Goal: Task Accomplishment & Management: Manage account settings

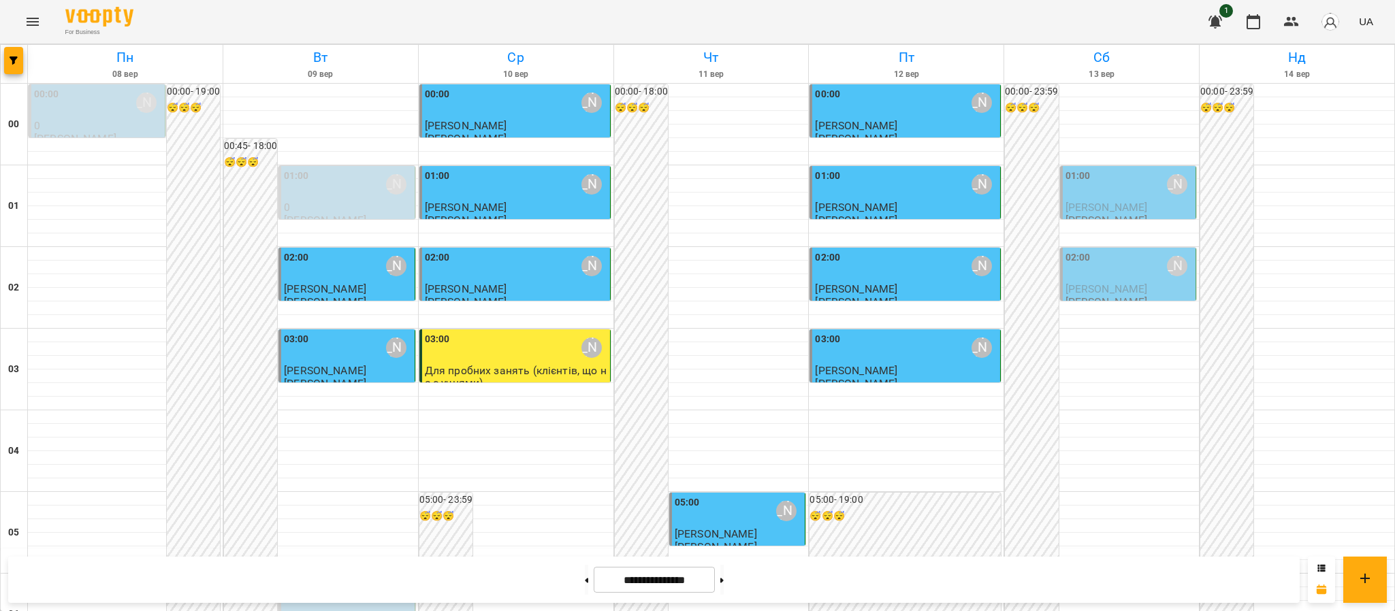
scroll to position [1412, 0]
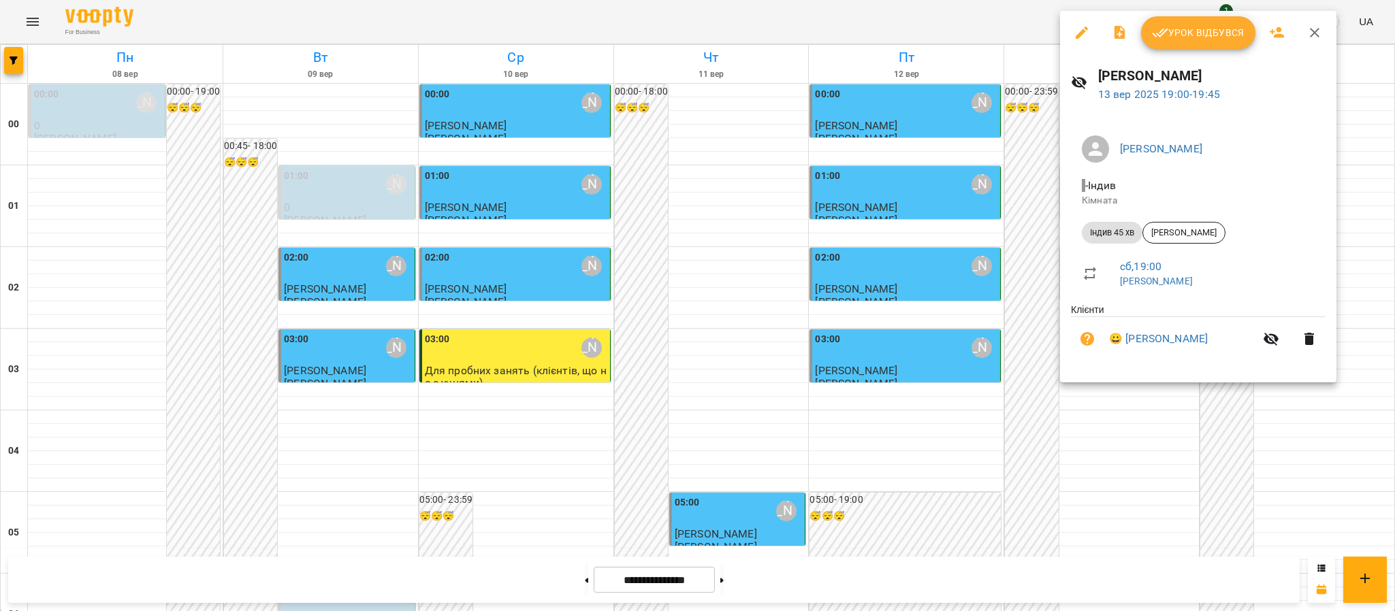
click at [1007, 340] on icon "button" at bounding box center [1309, 339] width 10 height 12
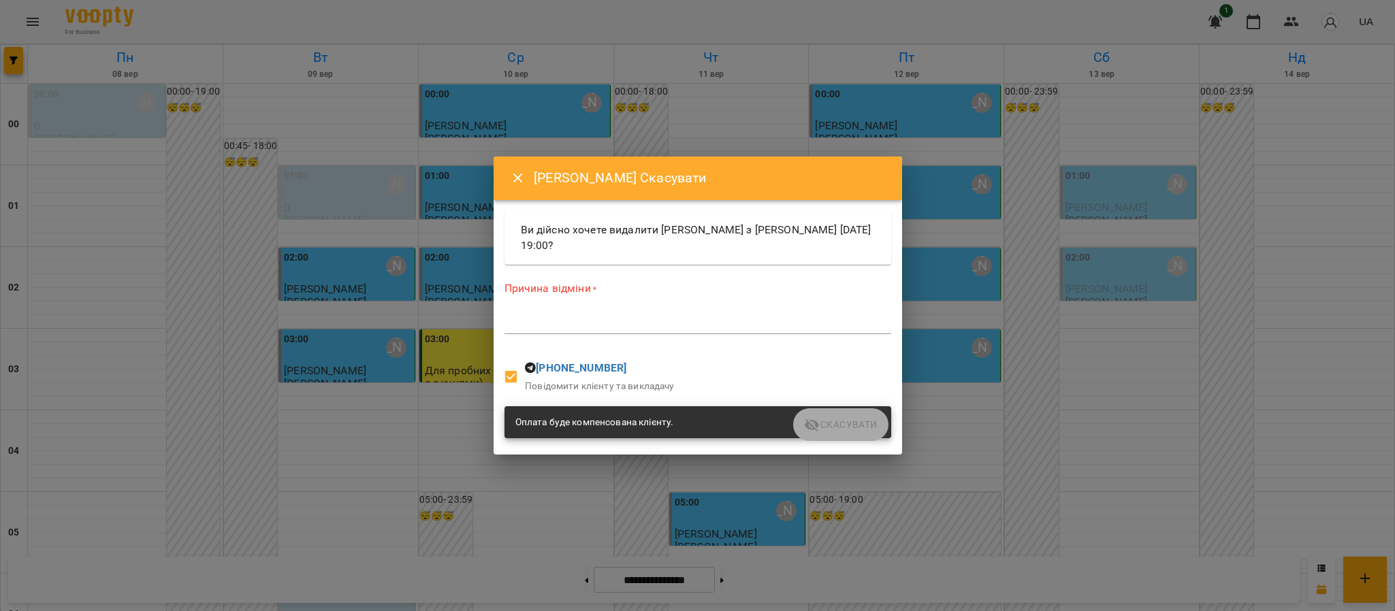
click at [842, 432] on div "Оплата буде компенсована клієнту." at bounding box center [697, 422] width 387 height 33
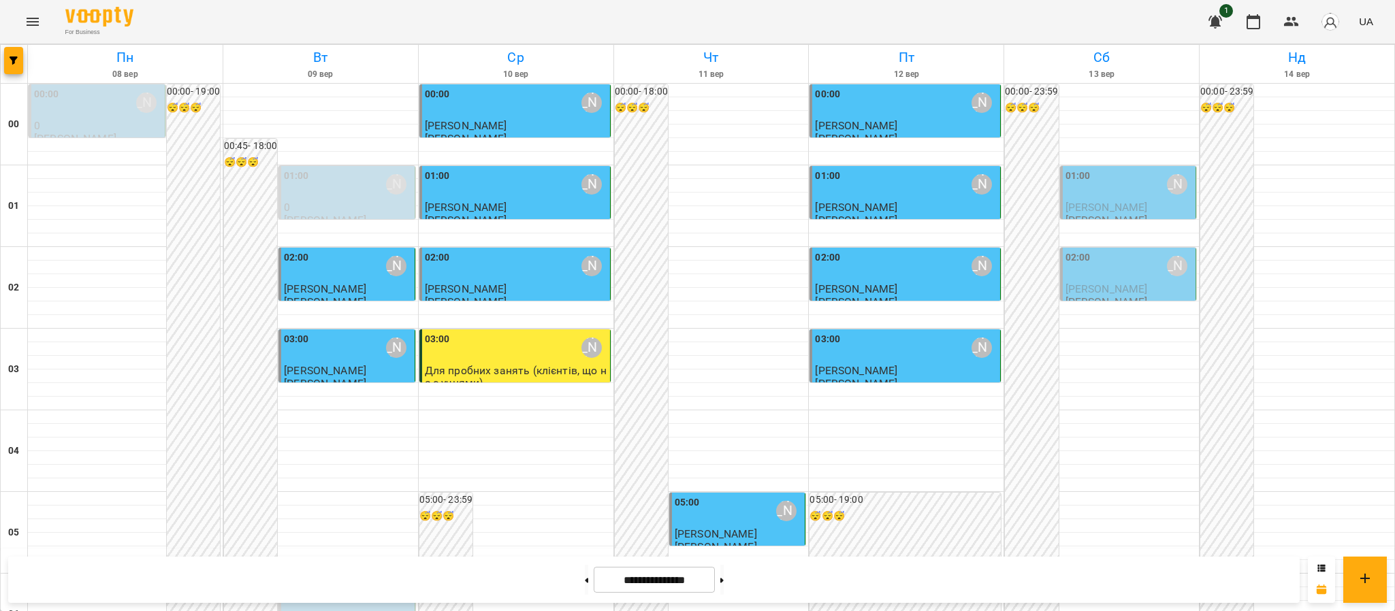
scroll to position [1493, 0]
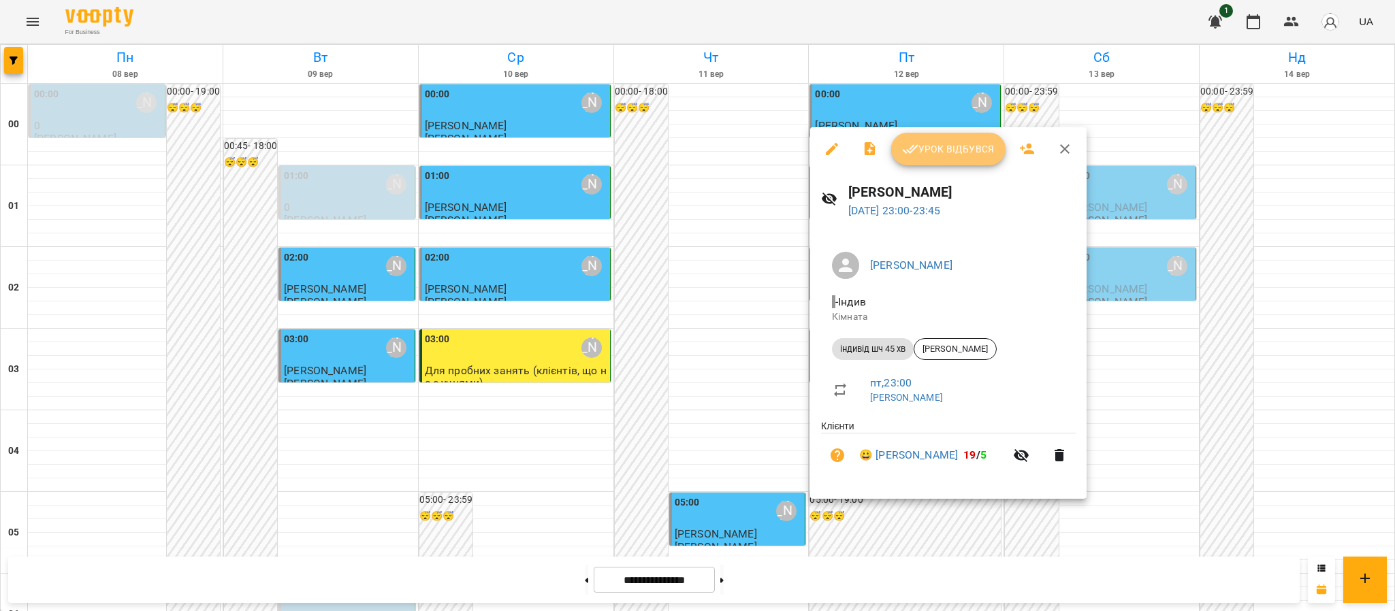
click at [967, 141] on span "Урок відбувся" at bounding box center [948, 149] width 93 height 16
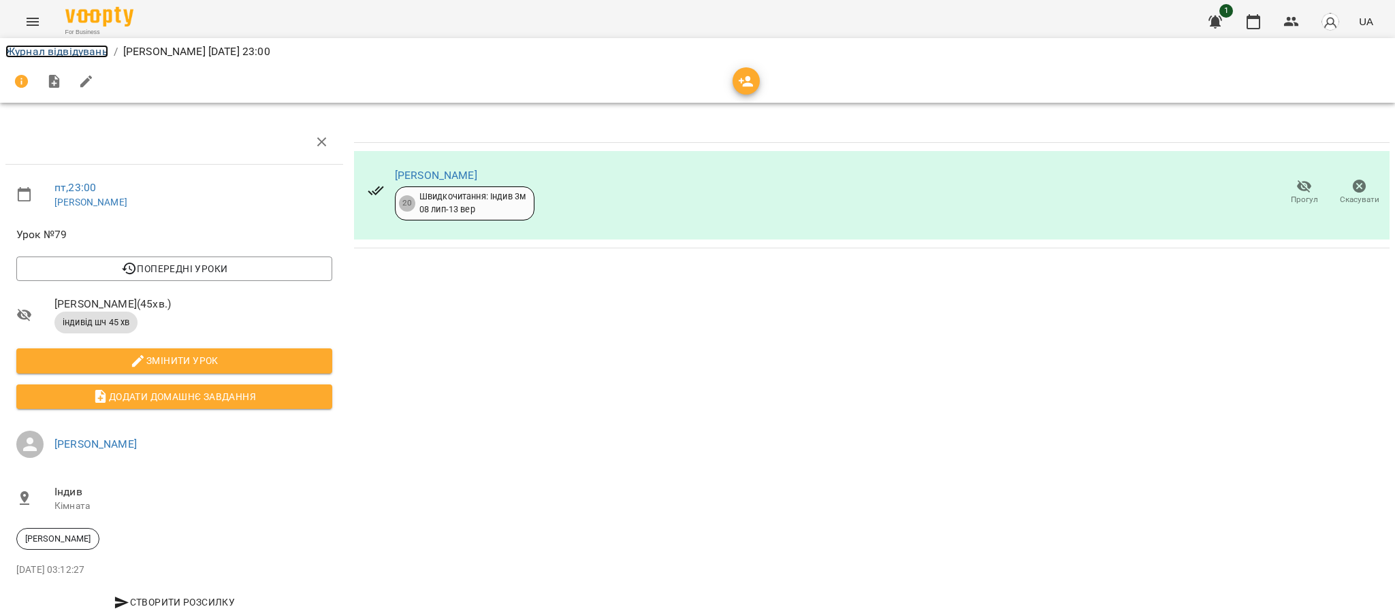
click at [71, 52] on link "Журнал відвідувань" at bounding box center [56, 51] width 103 height 13
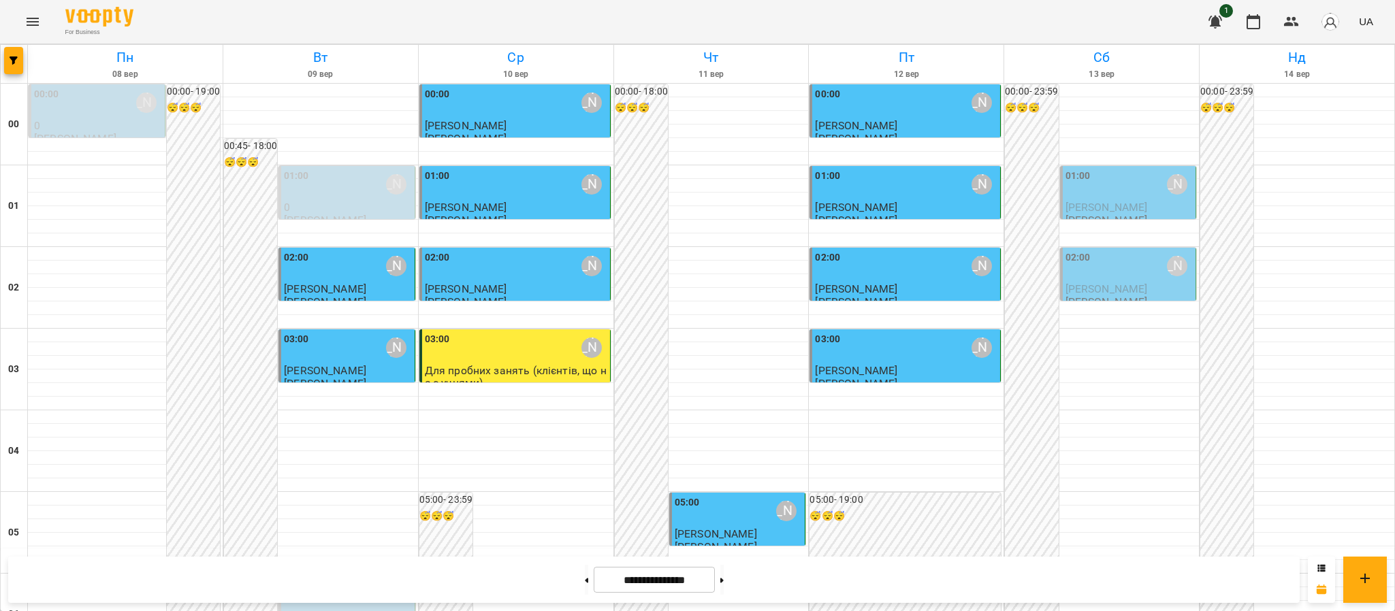
click at [1007, 191] on div "01:00" at bounding box center [1077, 184] width 25 height 31
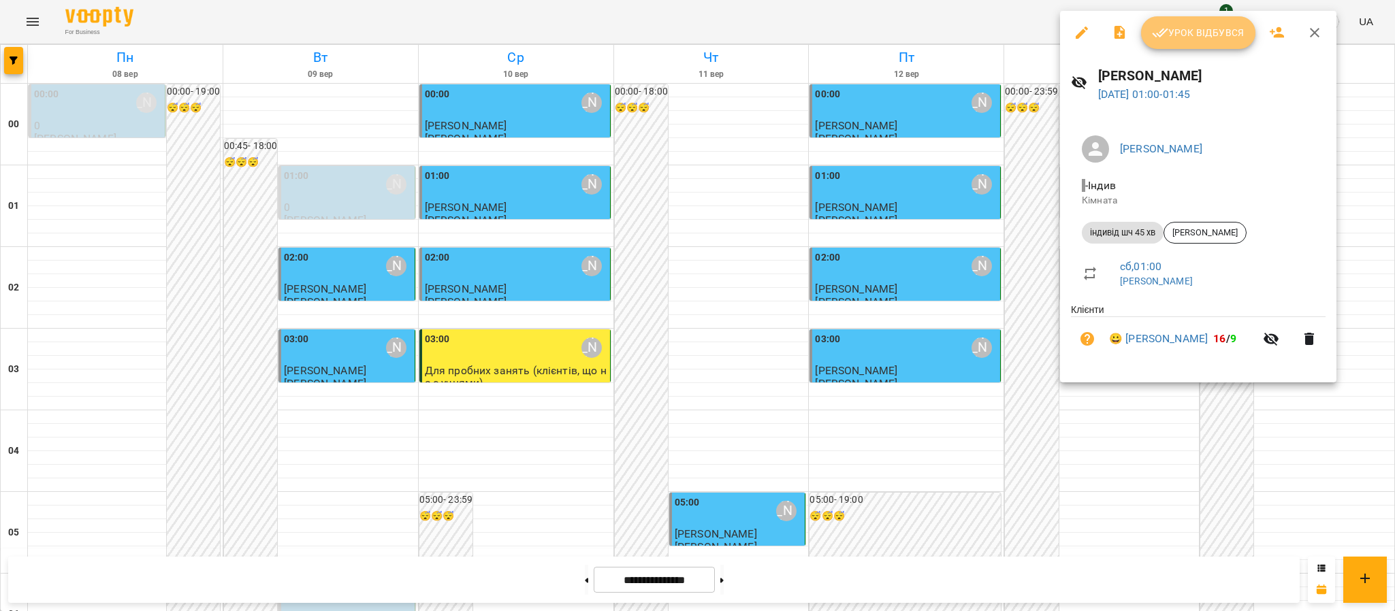
click at [1007, 47] on button "Урок відбувся" at bounding box center [1198, 32] width 114 height 33
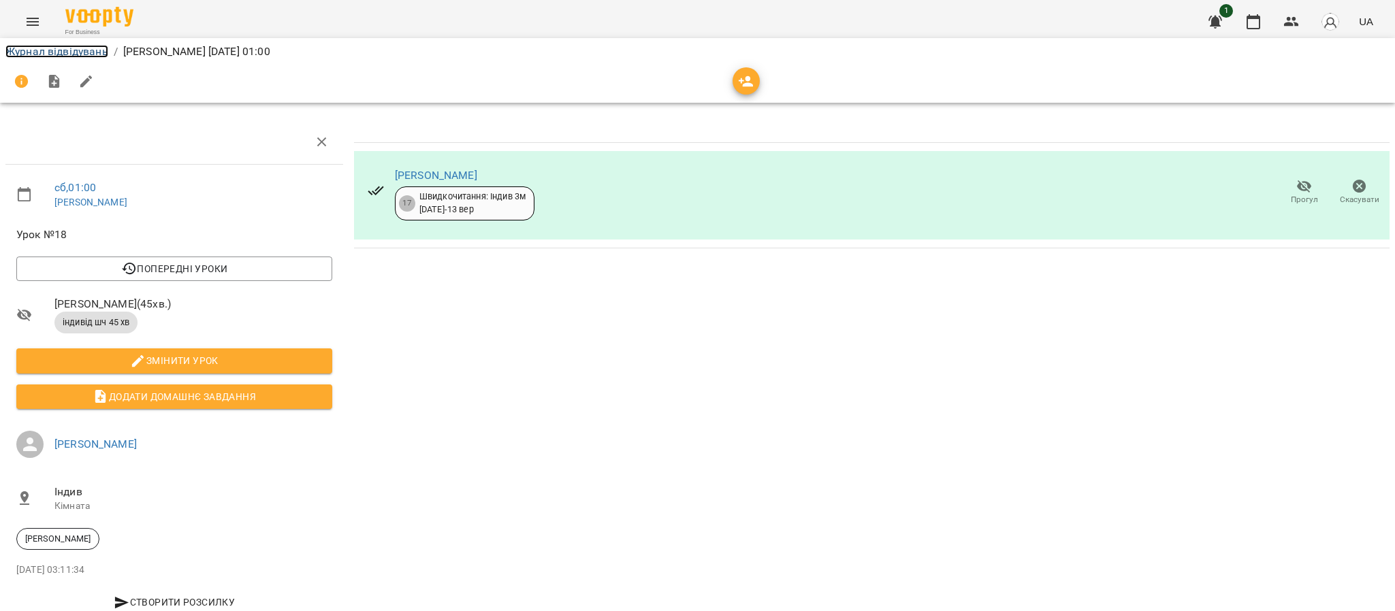
click at [33, 57] on link "Журнал відвідувань" at bounding box center [56, 51] width 103 height 13
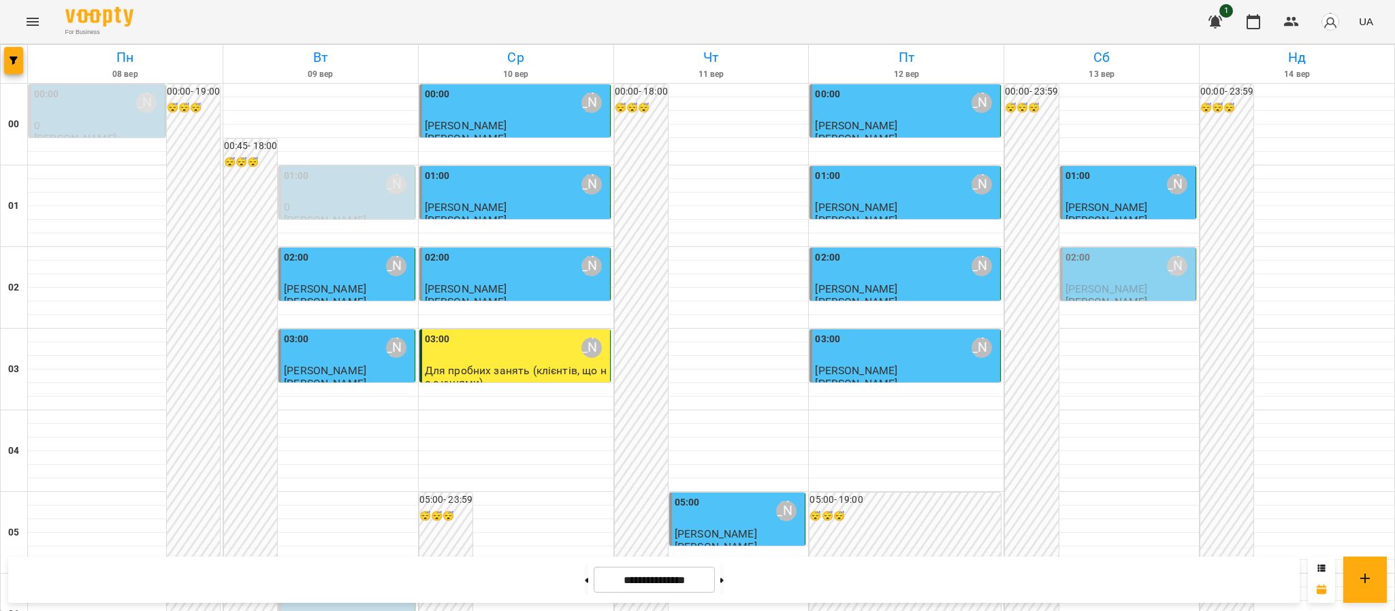
click at [1007, 291] on span "[PERSON_NAME]" at bounding box center [1106, 288] width 82 height 13
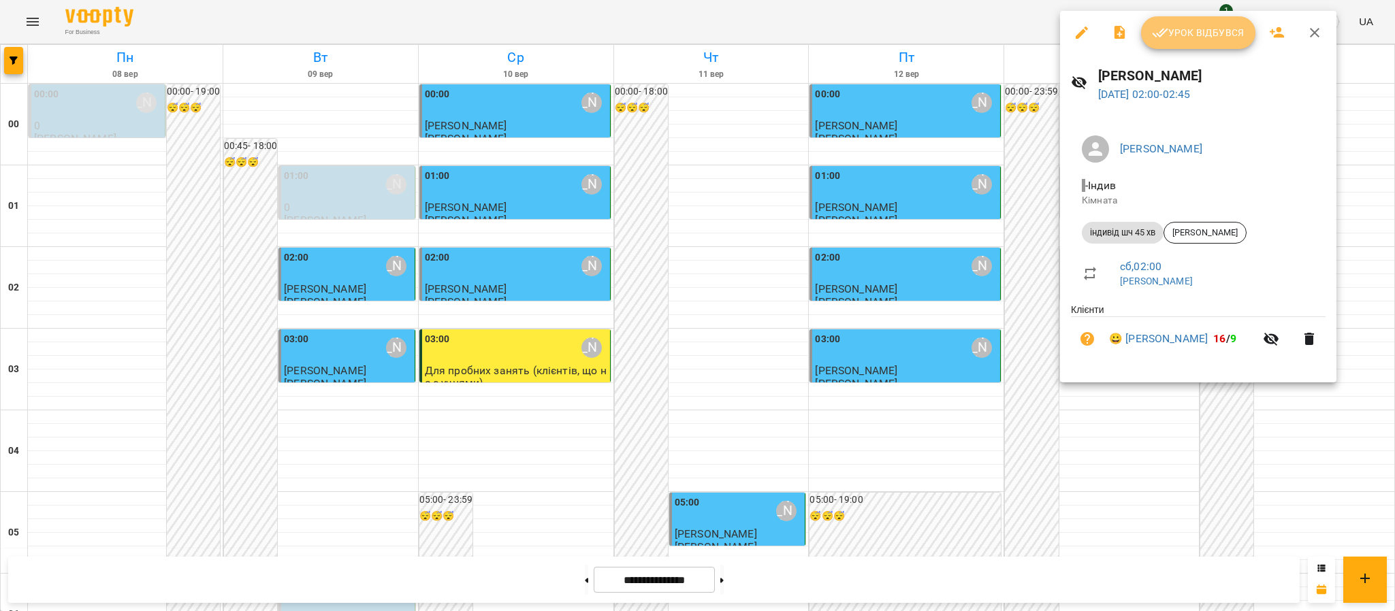
click at [1007, 25] on span "Урок відбувся" at bounding box center [1198, 33] width 93 height 16
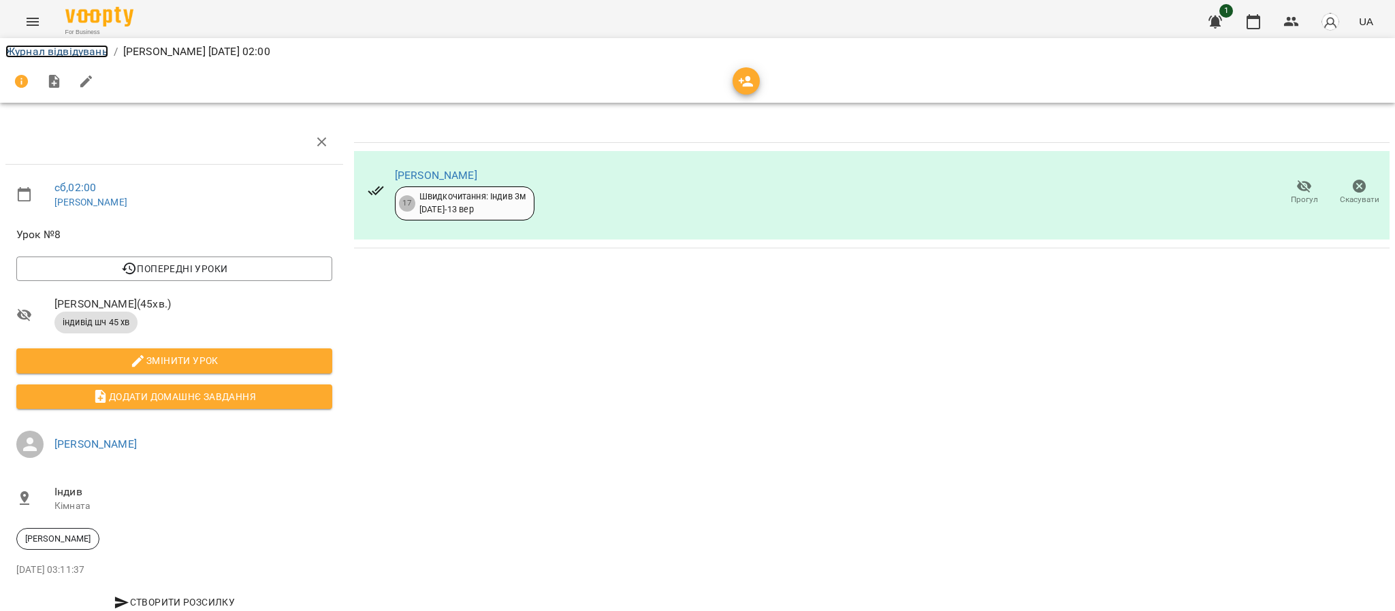
click at [52, 52] on link "Журнал відвідувань" at bounding box center [56, 51] width 103 height 13
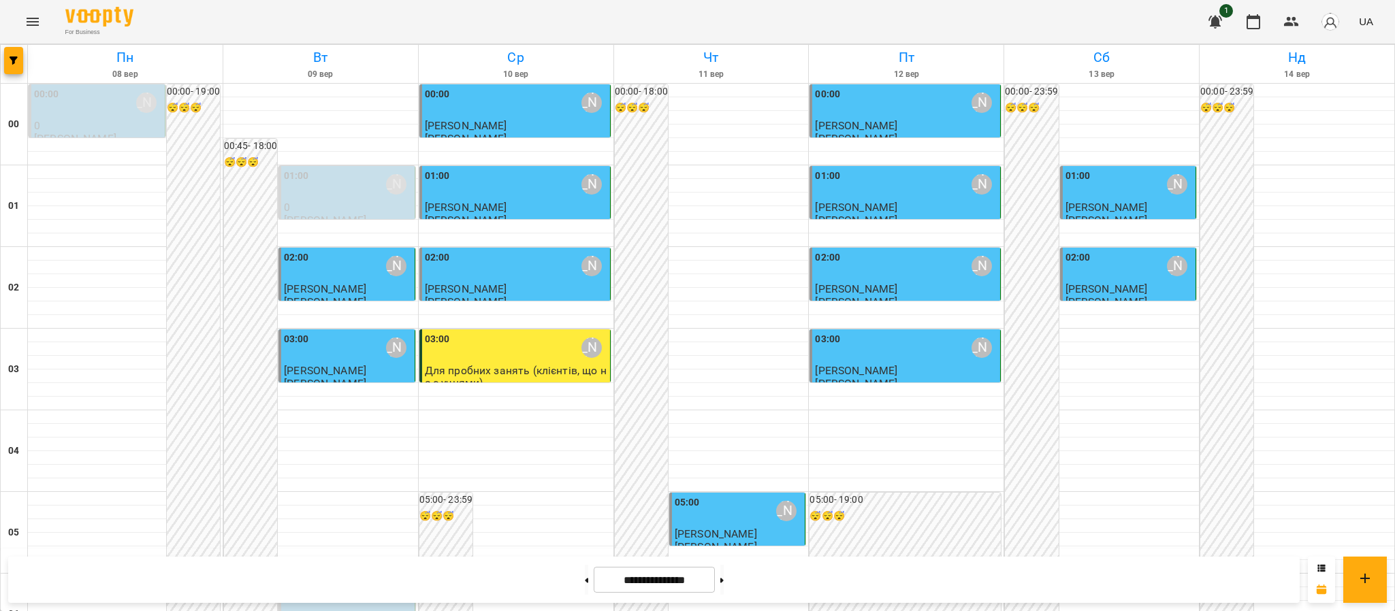
scroll to position [1493, 0]
click at [20, 30] on button "Menu" at bounding box center [32, 21] width 33 height 33
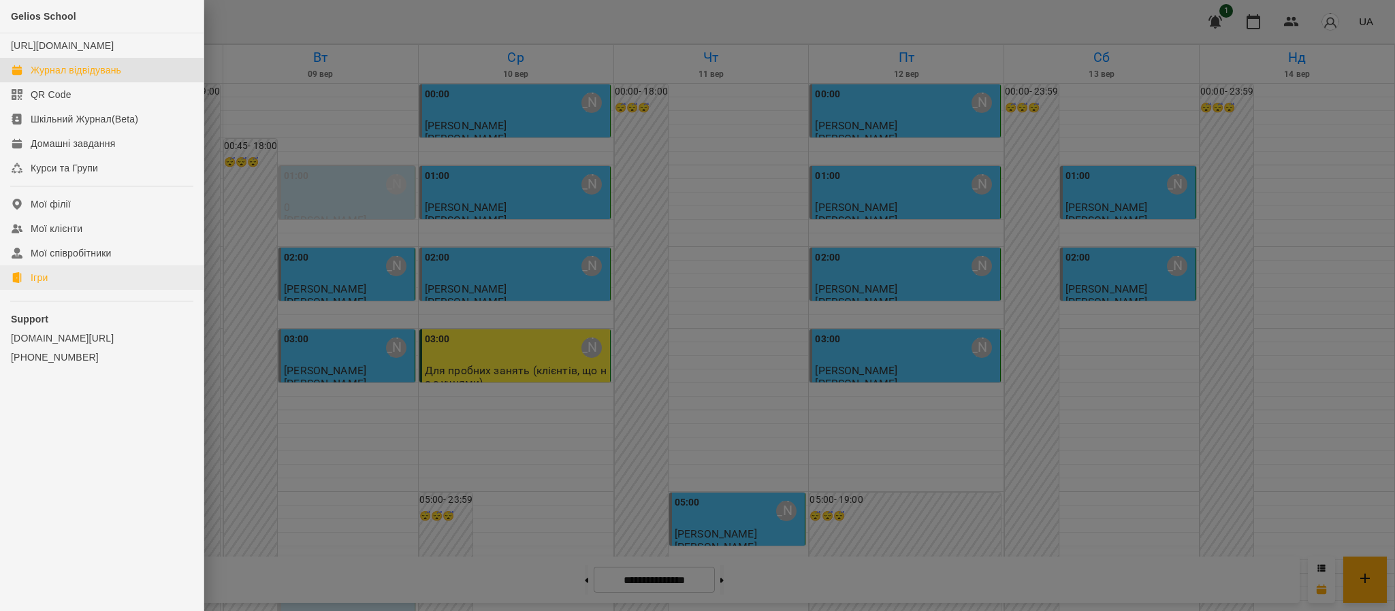
click at [50, 303] on ul "Gelios School [URL][DOMAIN_NAME] Журнал відвідувань QR Code Шкільний Журнал(Bet…" at bounding box center [102, 215] width 204 height 430
click at [54, 290] on link "Ігри" at bounding box center [102, 277] width 204 height 25
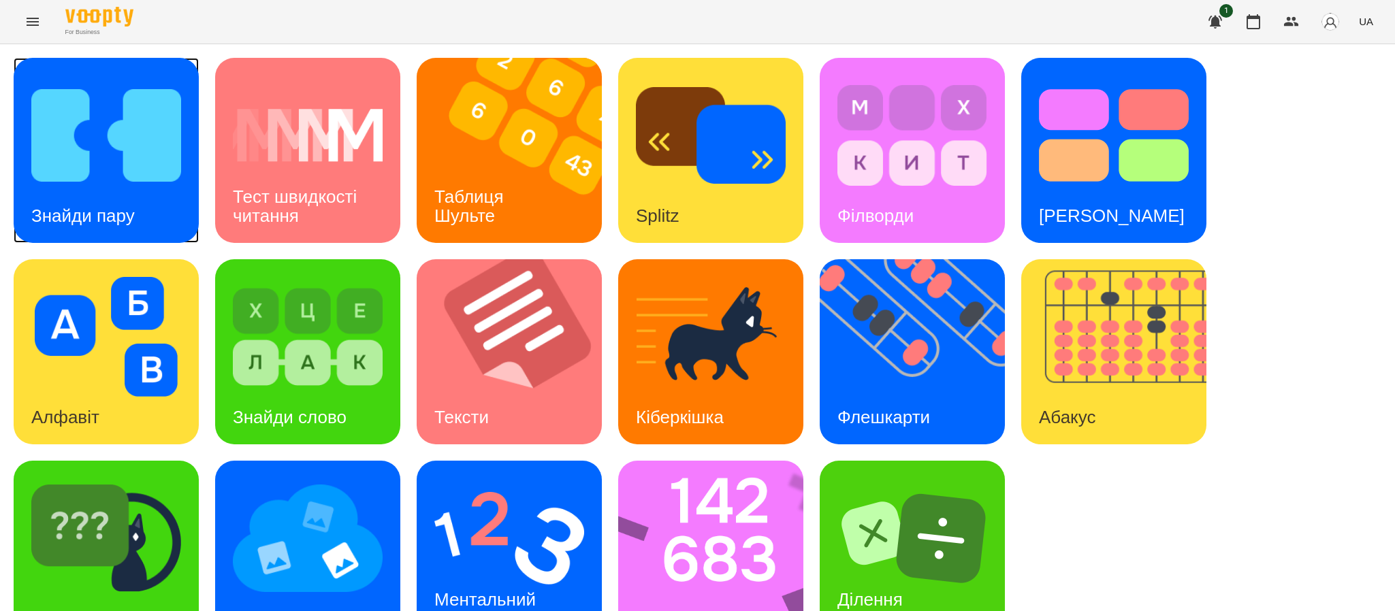
click at [95, 159] on img at bounding box center [106, 136] width 150 height 120
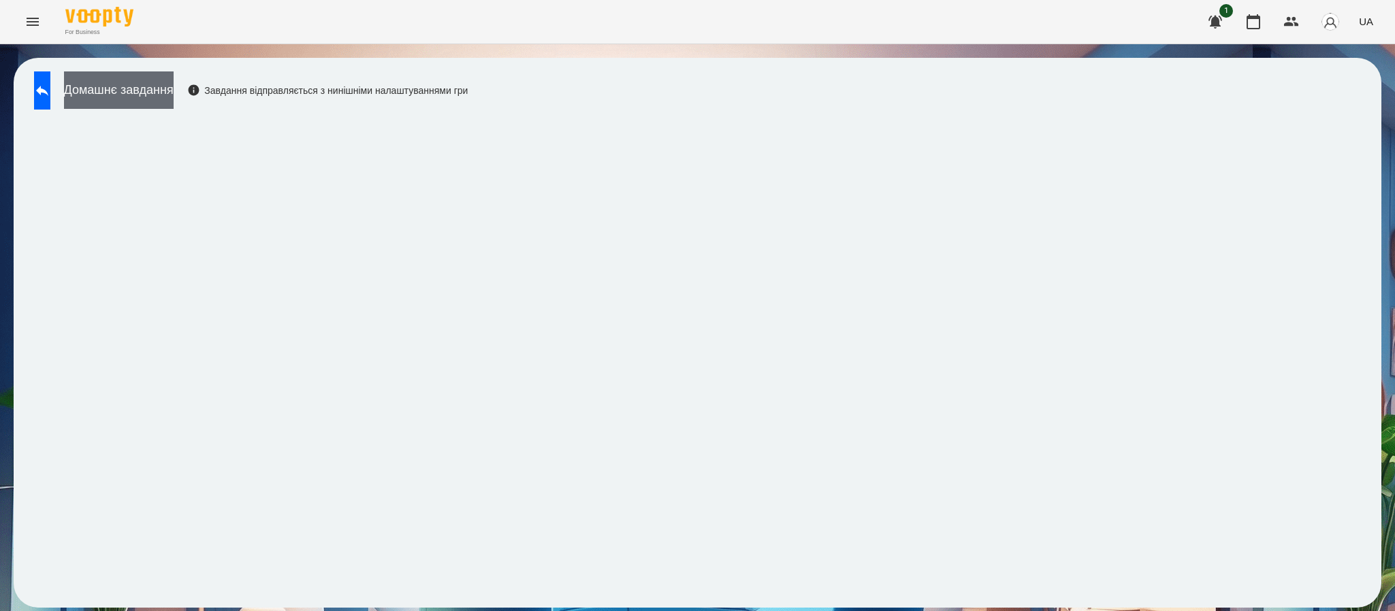
click at [173, 97] on button "Домашнє завдання" at bounding box center [119, 89] width 110 height 37
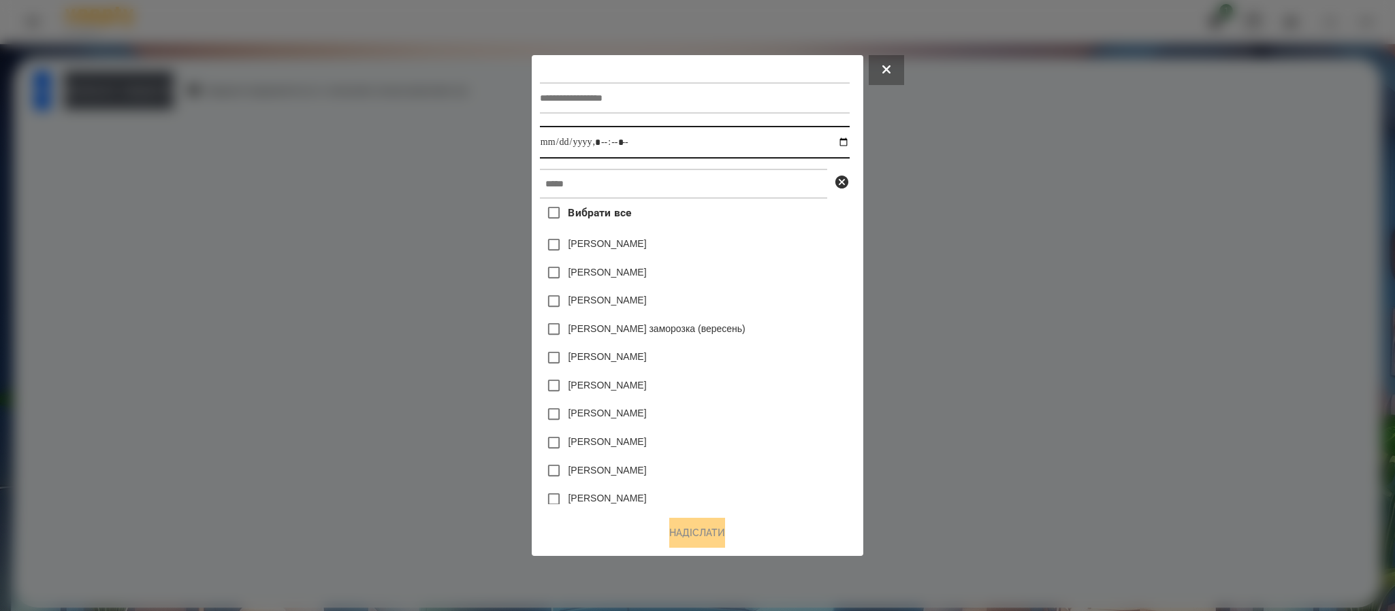
click at [850, 145] on input "datetime-local" at bounding box center [695, 142] width 310 height 33
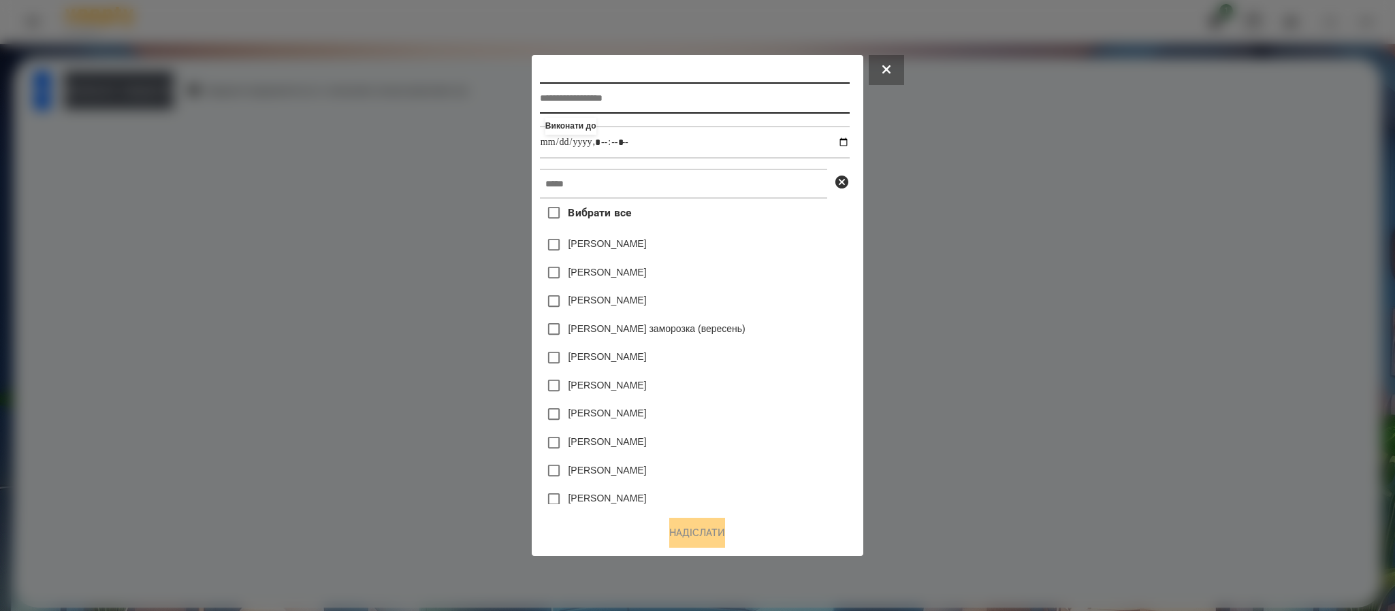
type input "**********"
click at [808, 86] on input "text" at bounding box center [695, 97] width 310 height 31
type input "*"
type input "**********"
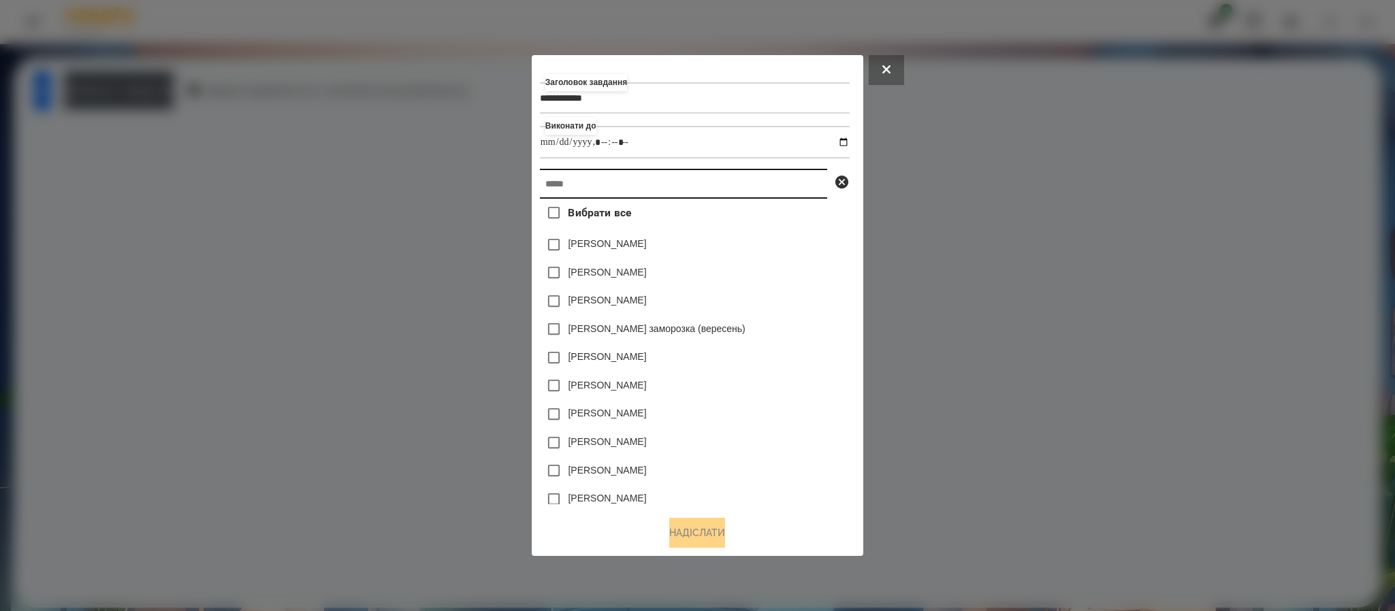
click at [580, 185] on input "text" at bounding box center [683, 184] width 287 height 30
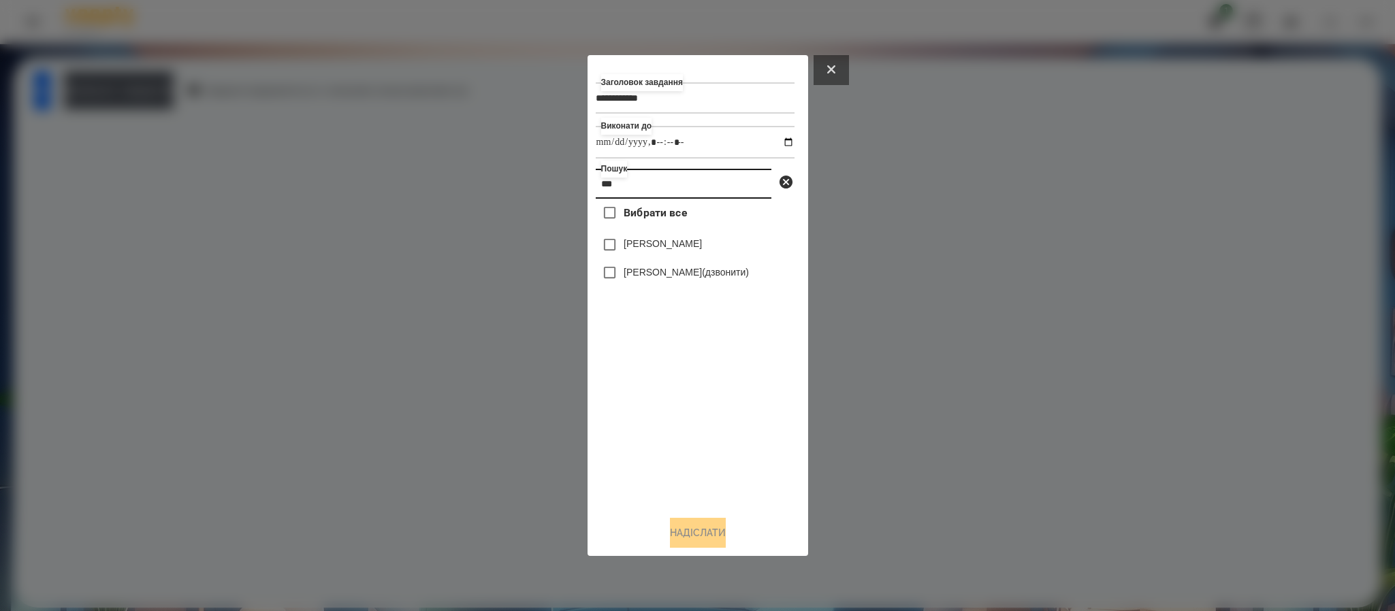
type input "***"
click at [826, 78] on button at bounding box center [830, 70] width 35 height 30
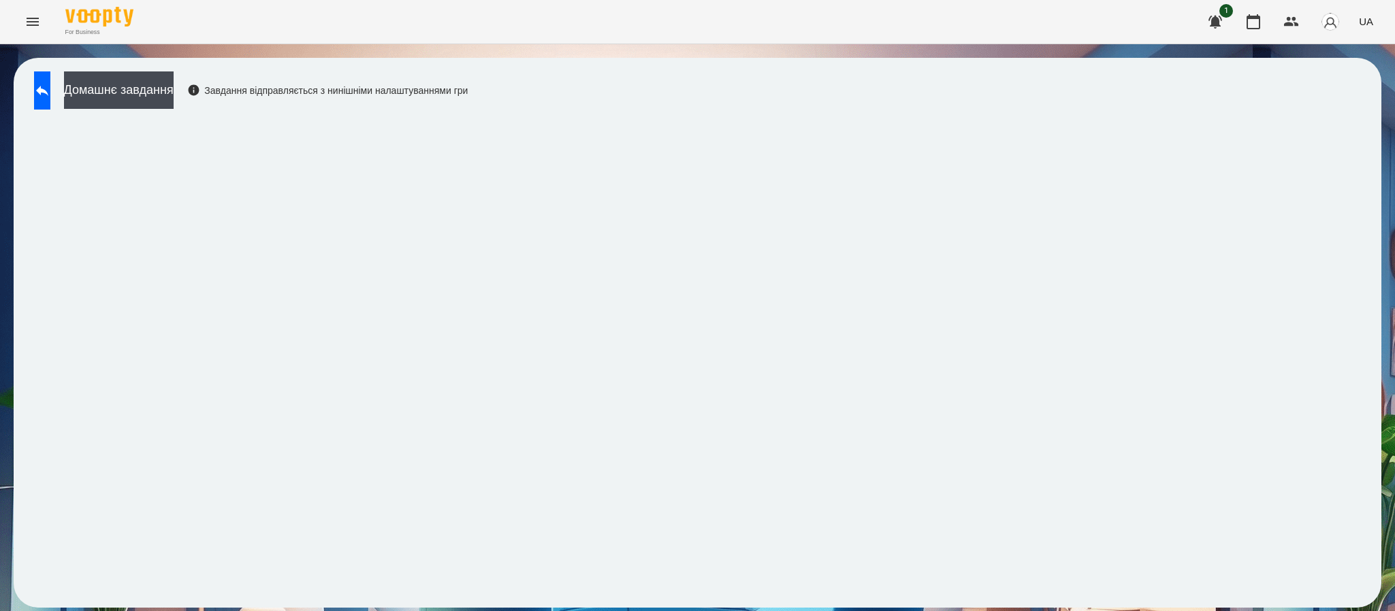
click at [27, 20] on icon "Menu" at bounding box center [33, 22] width 16 height 16
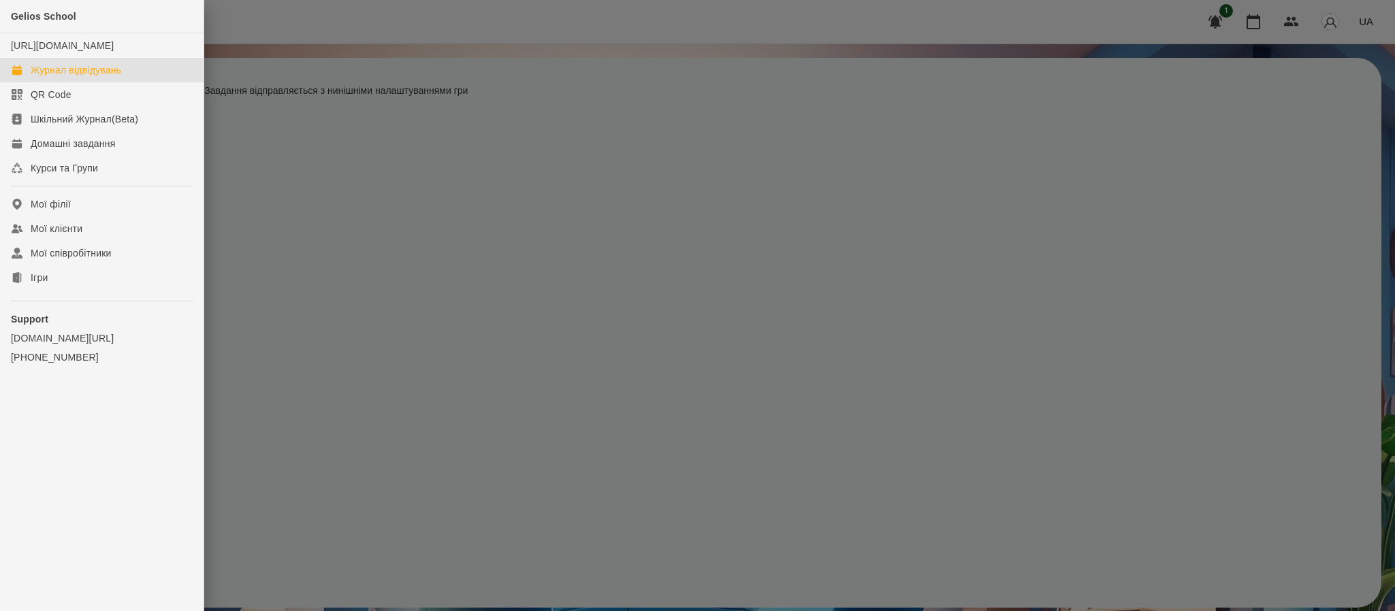
click at [44, 77] on div "Журнал відвідувань" at bounding box center [76, 70] width 91 height 14
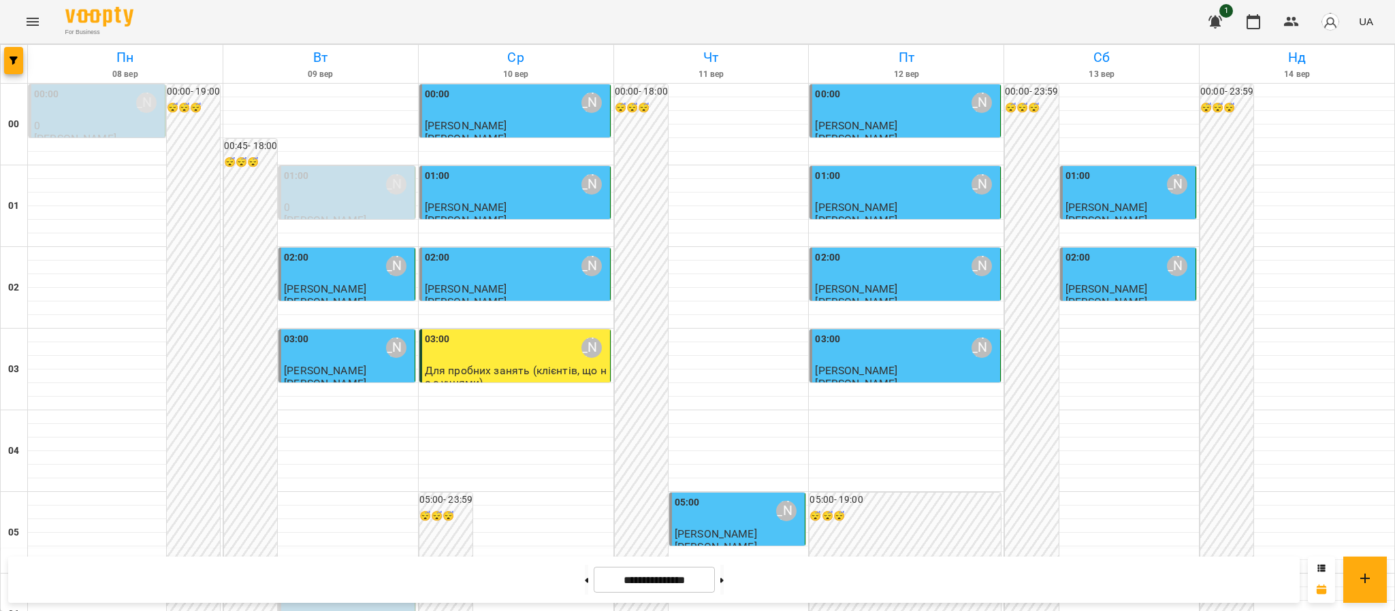
scroll to position [1463, 0]
click at [20, 10] on button "Menu" at bounding box center [32, 21] width 33 height 33
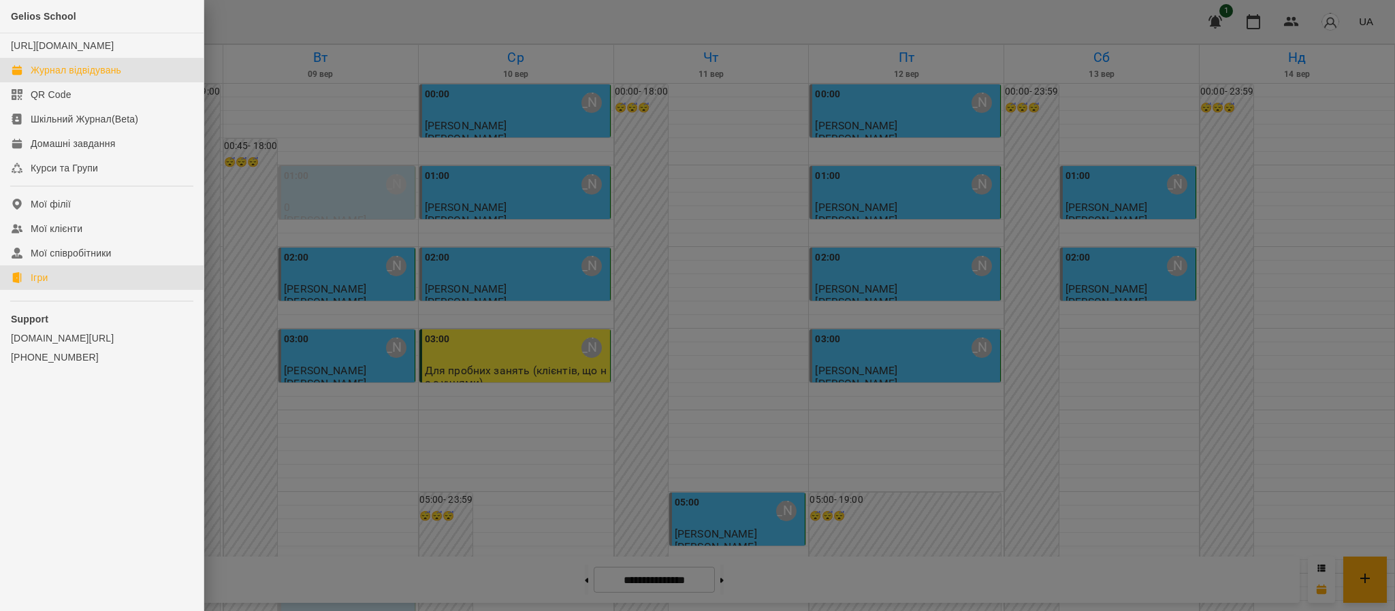
click at [86, 290] on link "Ігри" at bounding box center [102, 277] width 204 height 25
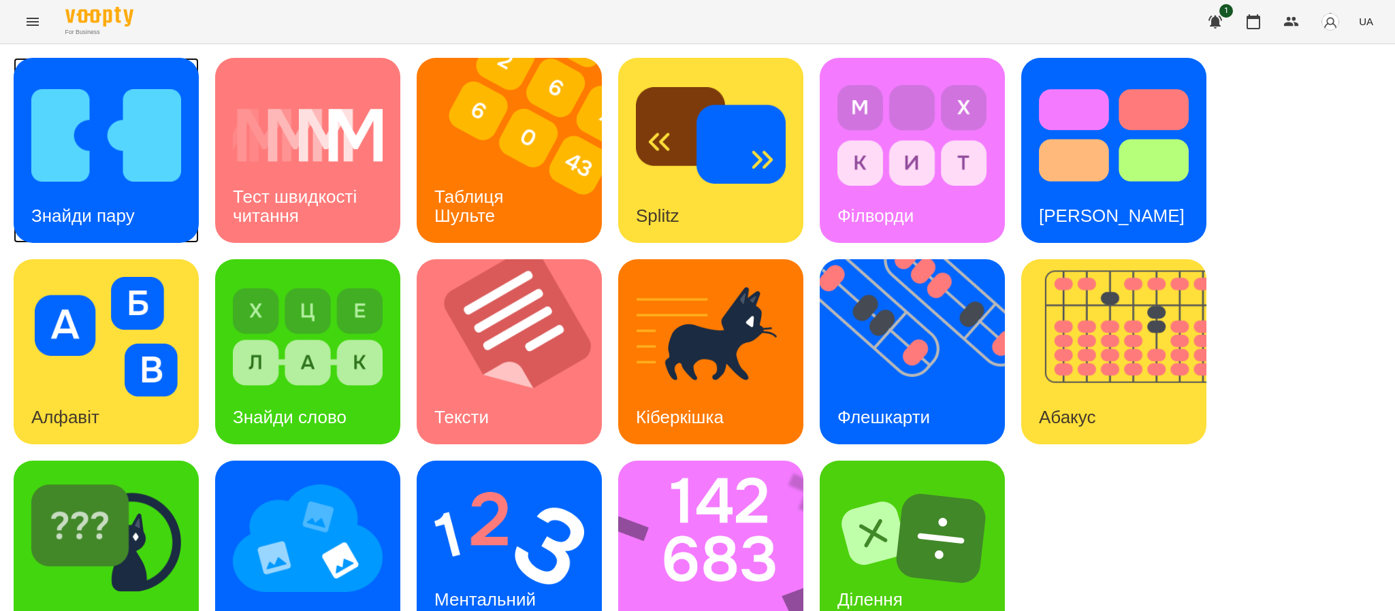
click at [163, 159] on img at bounding box center [106, 136] width 150 height 120
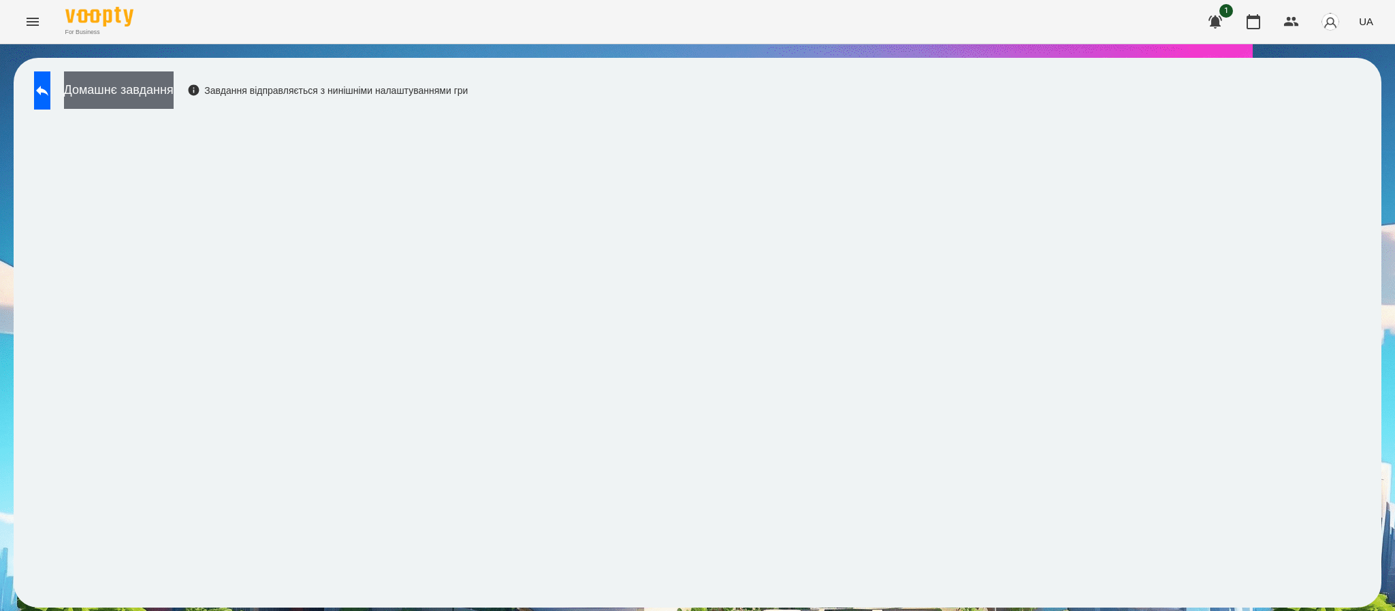
click at [129, 97] on button "Домашнє завдання" at bounding box center [119, 89] width 110 height 37
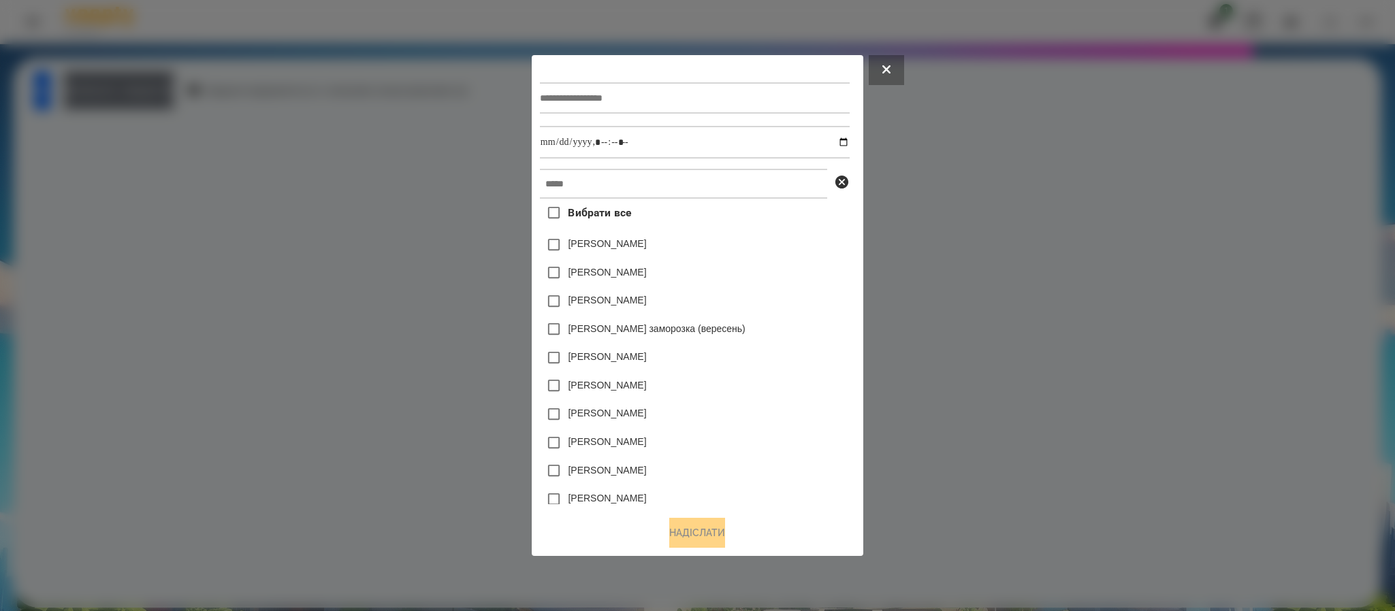
click at [634, 191] on input "text" at bounding box center [683, 184] width 287 height 30
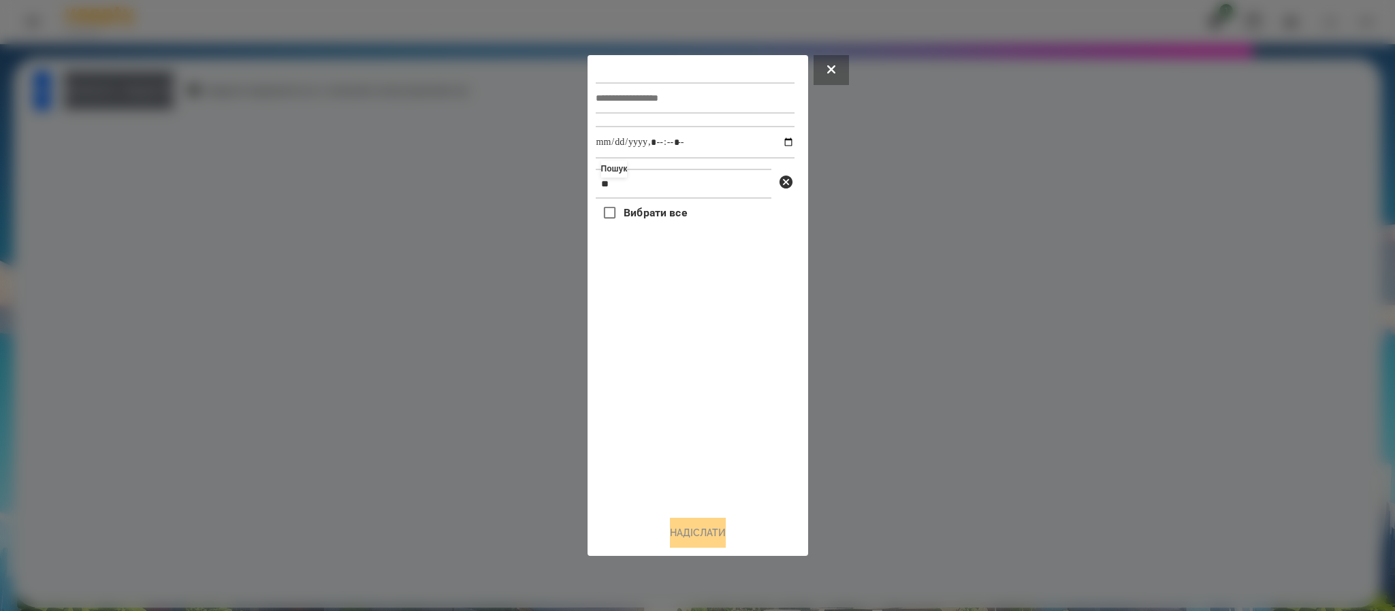
type input "*"
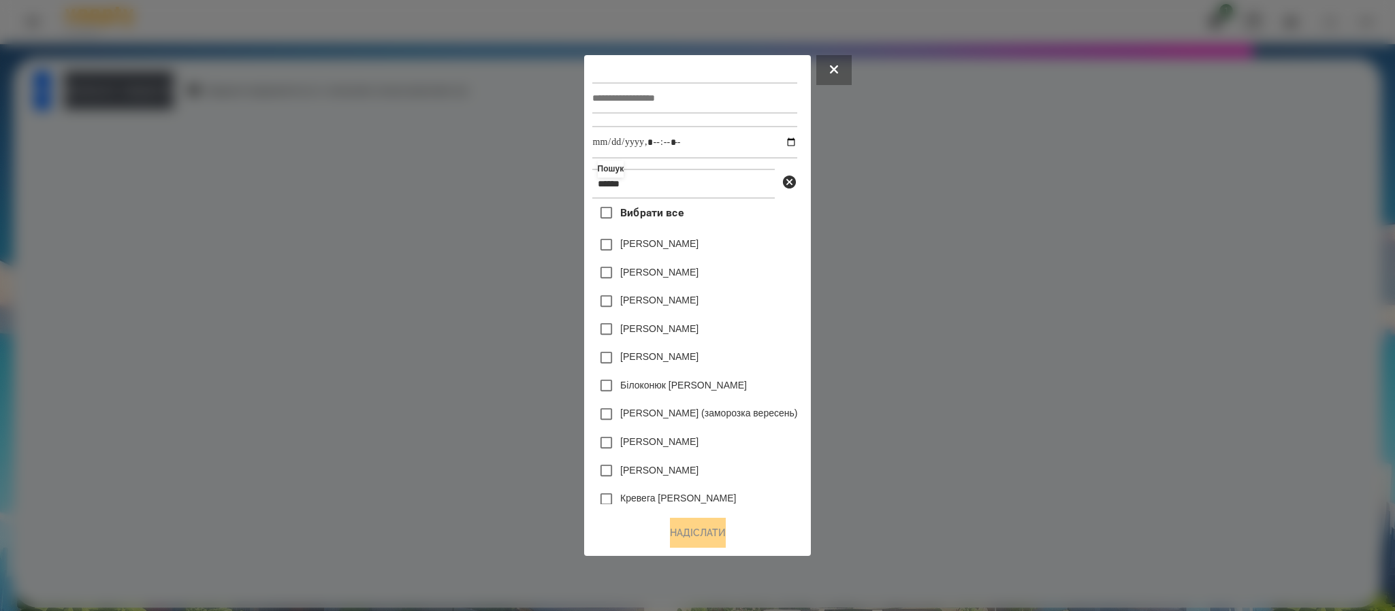
type input "******"
click at [1007, 392] on div at bounding box center [697, 305] width 1395 height 611
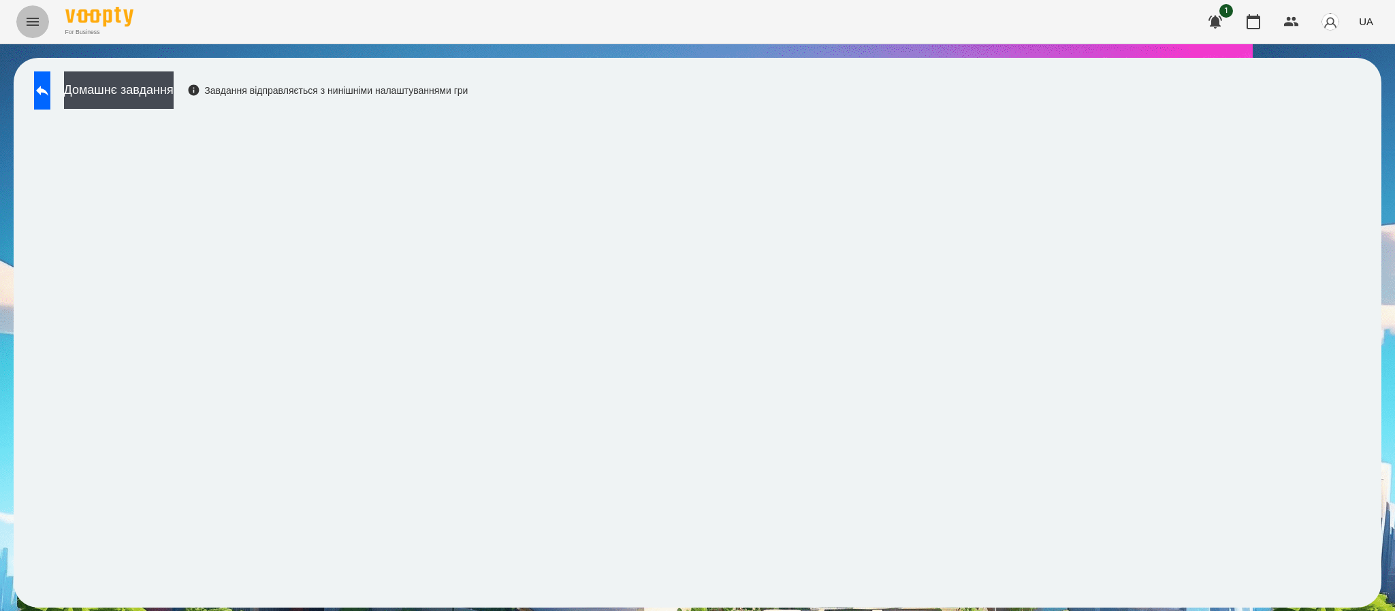
click at [31, 29] on button "Menu" at bounding box center [32, 21] width 33 height 33
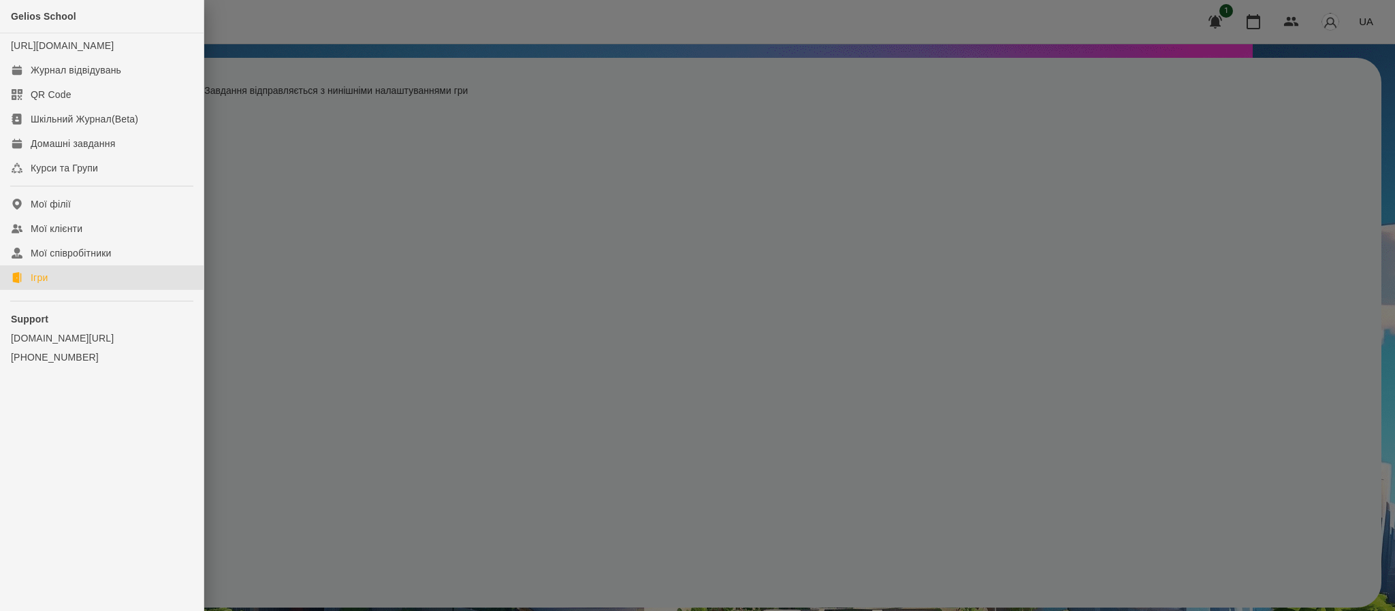
click at [18, 283] on icon at bounding box center [17, 277] width 10 height 11
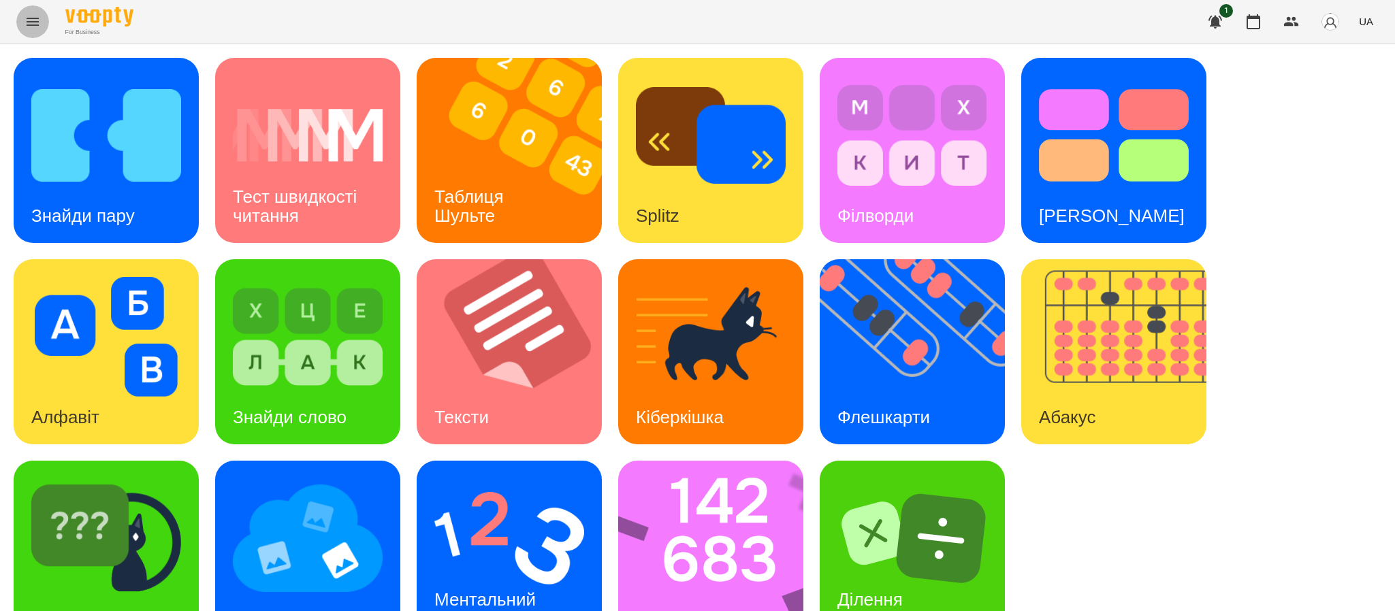
click at [39, 12] on button "Menu" at bounding box center [32, 21] width 33 height 33
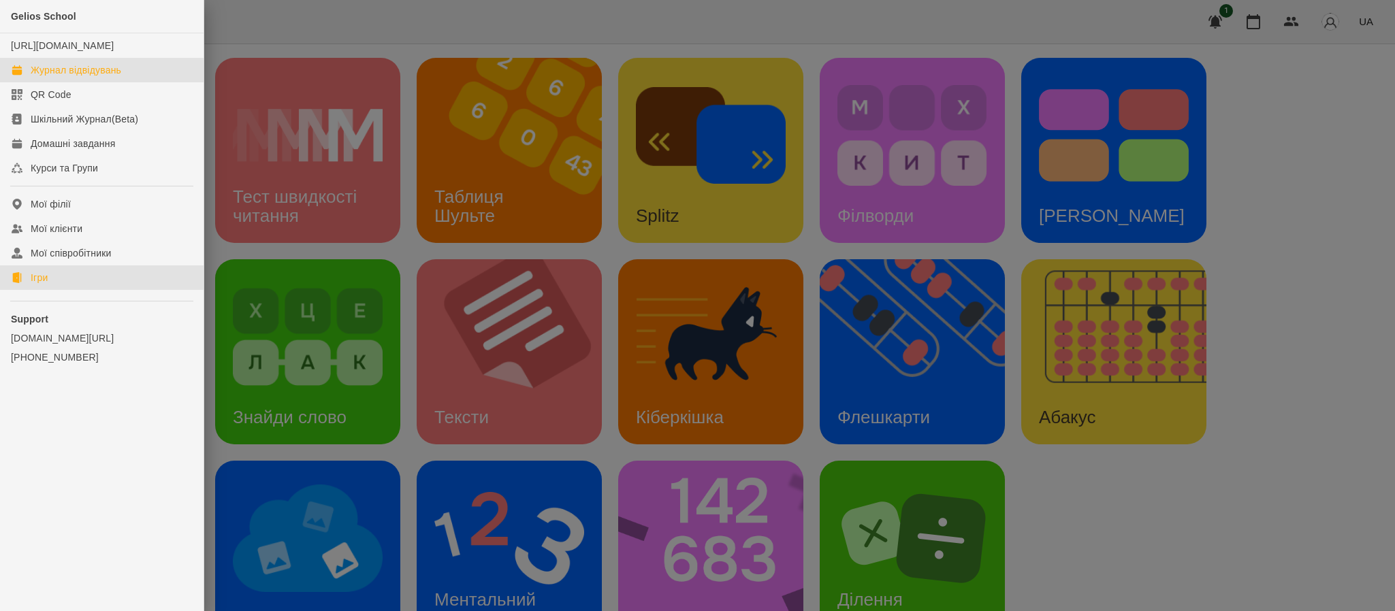
click at [106, 77] on div "Журнал відвідувань" at bounding box center [76, 70] width 91 height 14
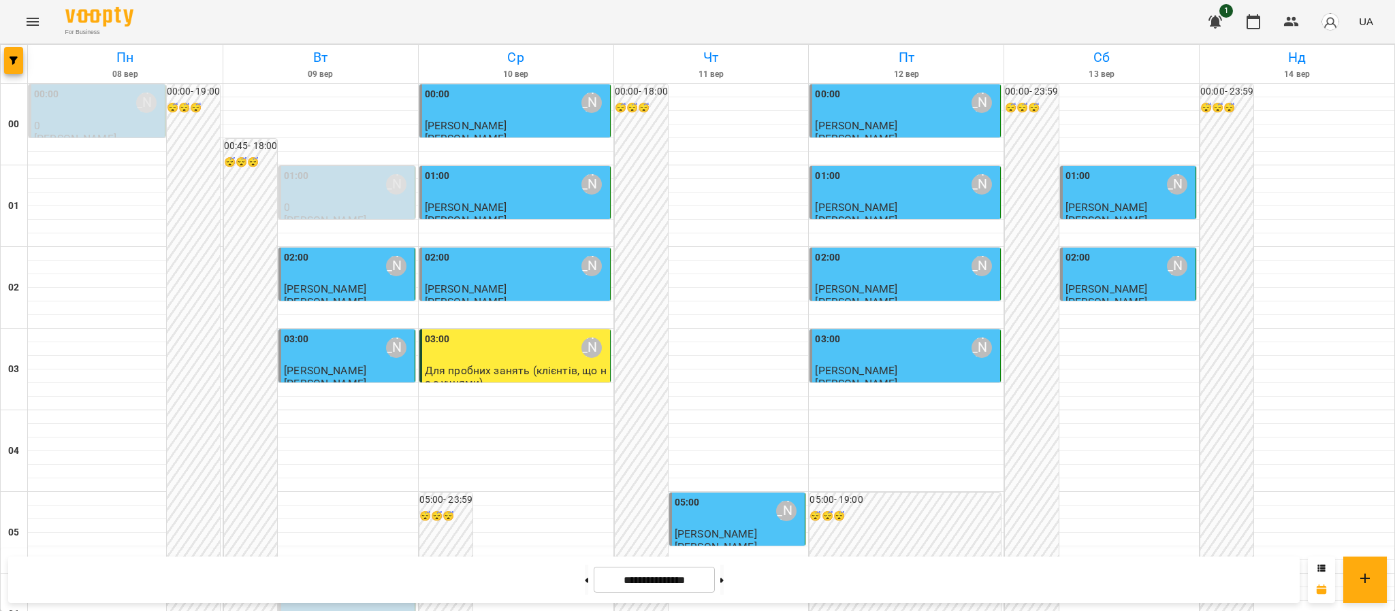
scroll to position [1463, 0]
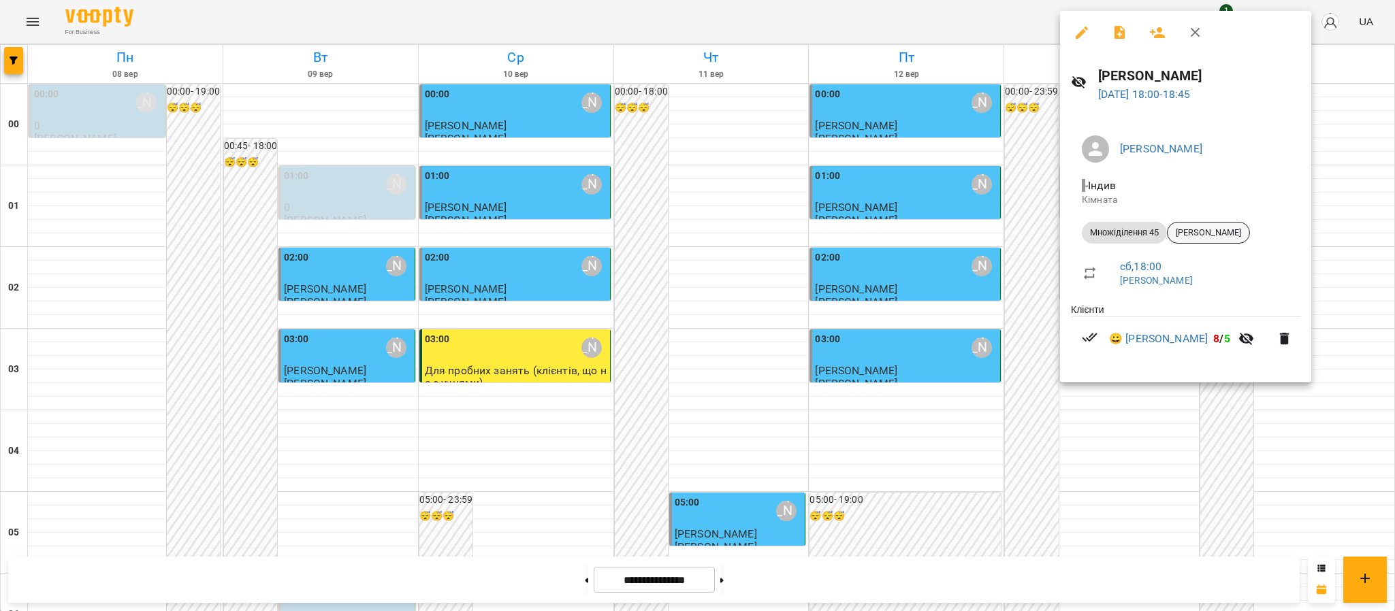
click at [1007, 234] on span "[PERSON_NAME]" at bounding box center [1208, 233] width 82 height 12
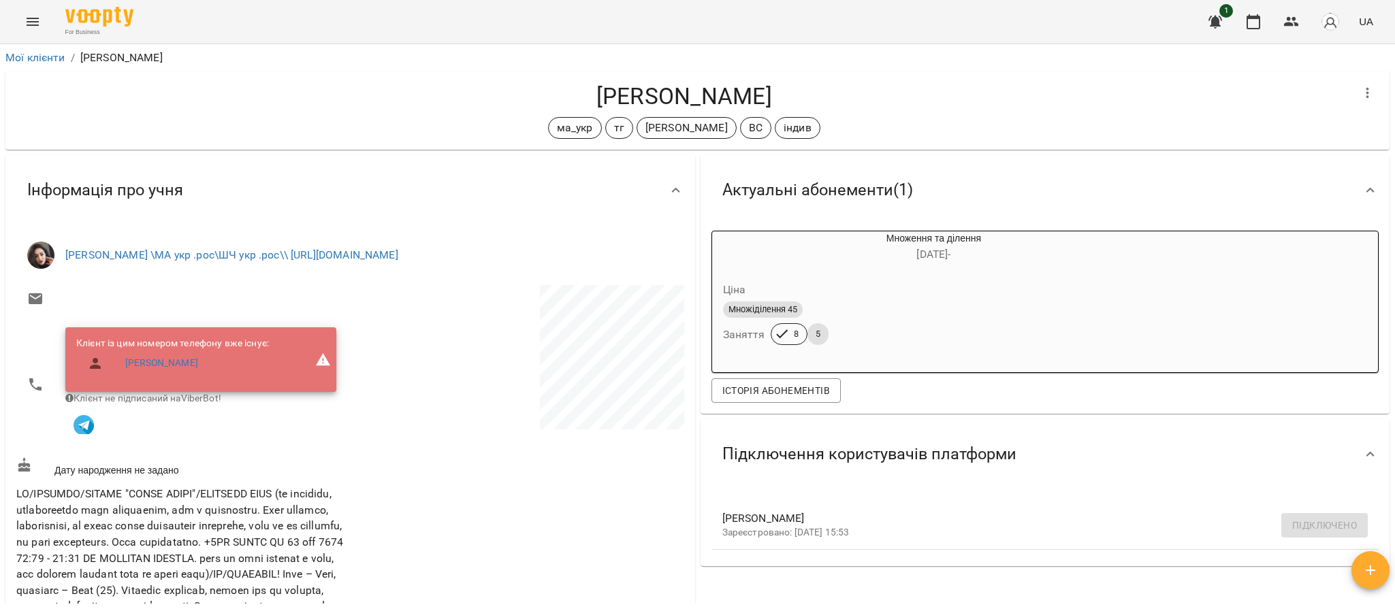
click at [29, 23] on icon "Menu" at bounding box center [33, 22] width 16 height 16
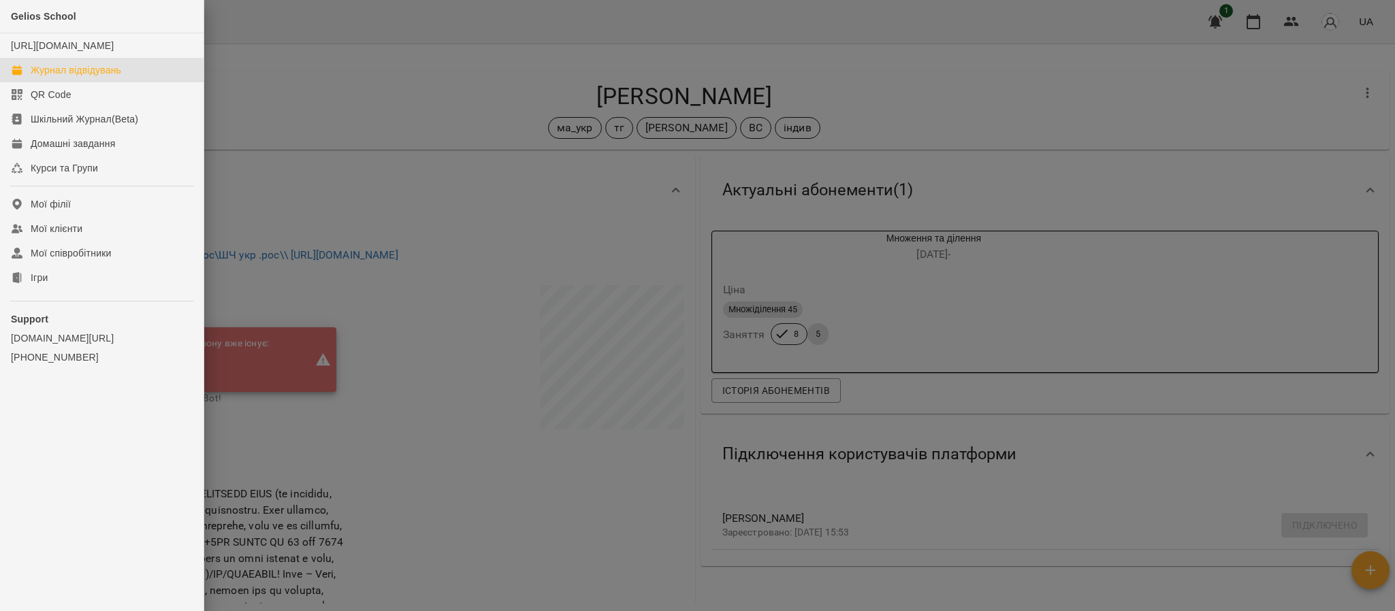
click at [50, 77] on div "Журнал відвідувань" at bounding box center [76, 70] width 91 height 14
